Goal: Find specific page/section: Find specific page/section

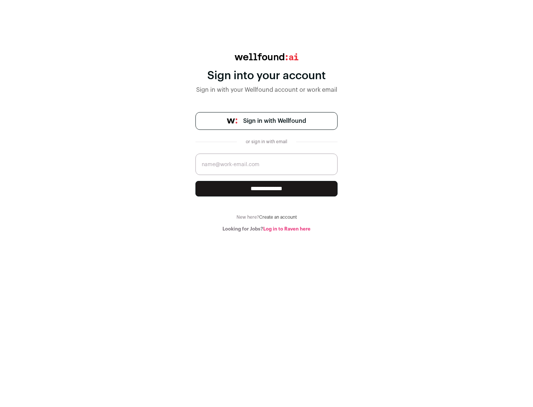
click at [274, 121] on span "Sign in with Wellfound" at bounding box center [274, 121] width 63 height 9
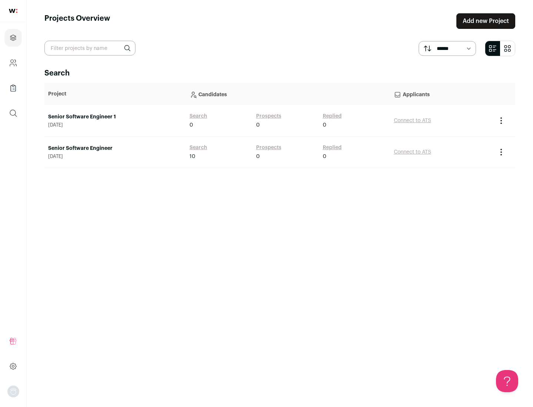
click at [115, 148] on link "Senior Software Engineer" at bounding box center [115, 148] width 134 height 7
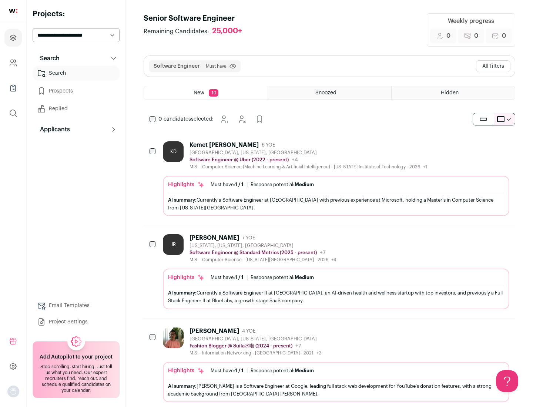
click at [329, 179] on div "Highlights Must have: 1 / 1 How many must haves have been fulfilled? | Response…" at bounding box center [336, 196] width 346 height 40
